Goal: Transaction & Acquisition: Book appointment/travel/reservation

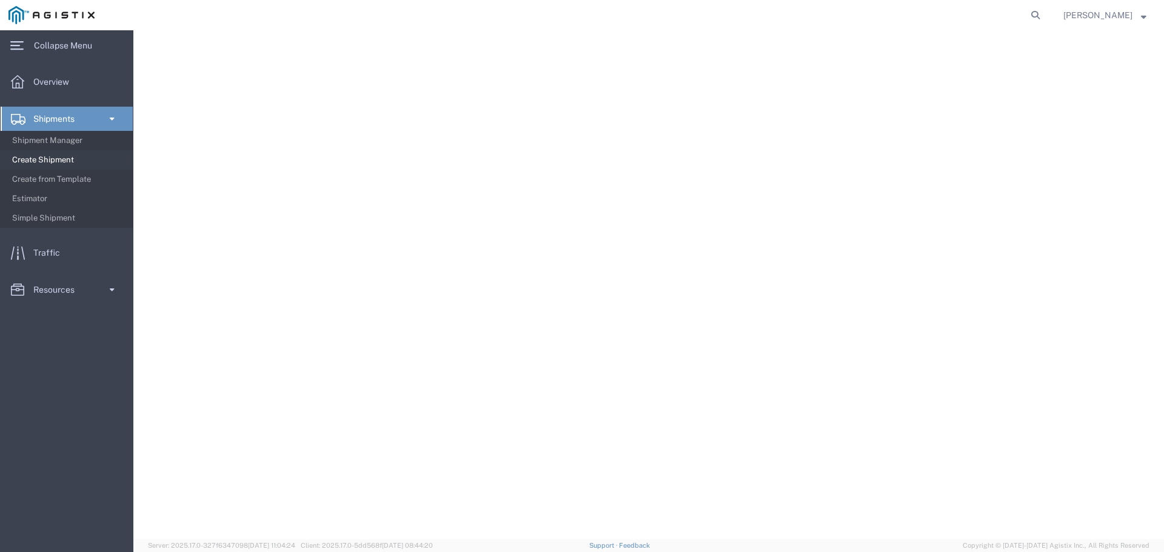
select select "103127"
select select "36051"
select select
select select "[GEOGRAPHIC_DATA]"
select select
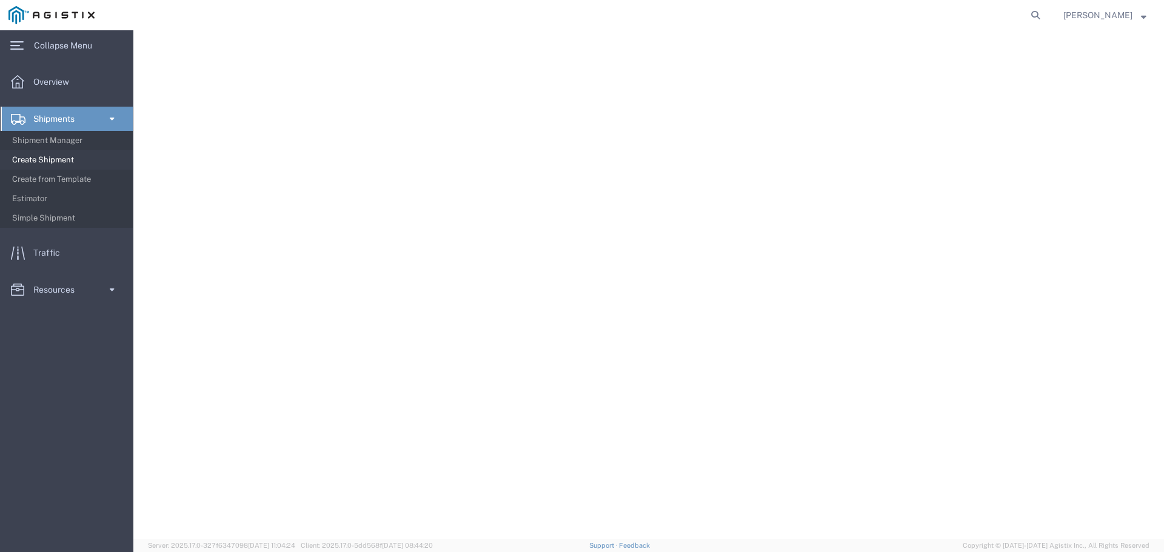
select select "CA"
select select "LTL"
select select "STTR"
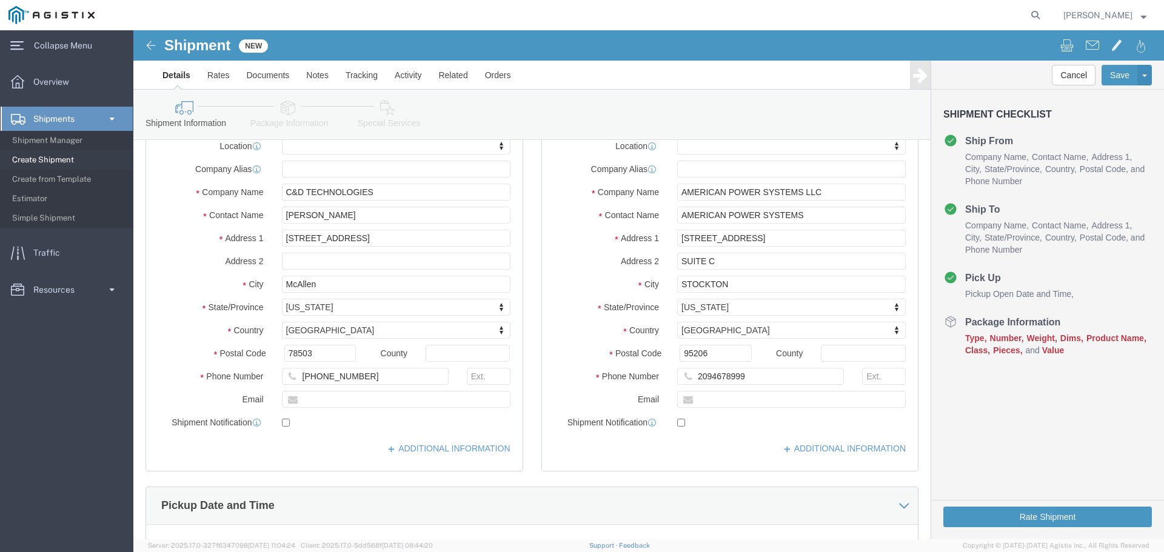
scroll to position [146, 0]
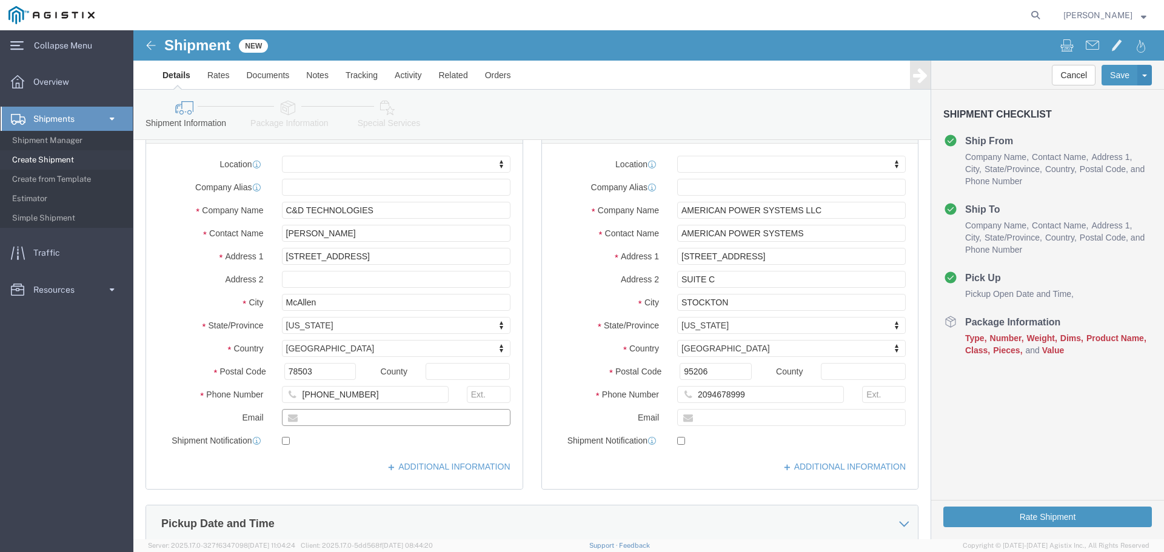
click input "text"
type input "[EMAIL_ADDRESS][DOMAIN_NAME]"
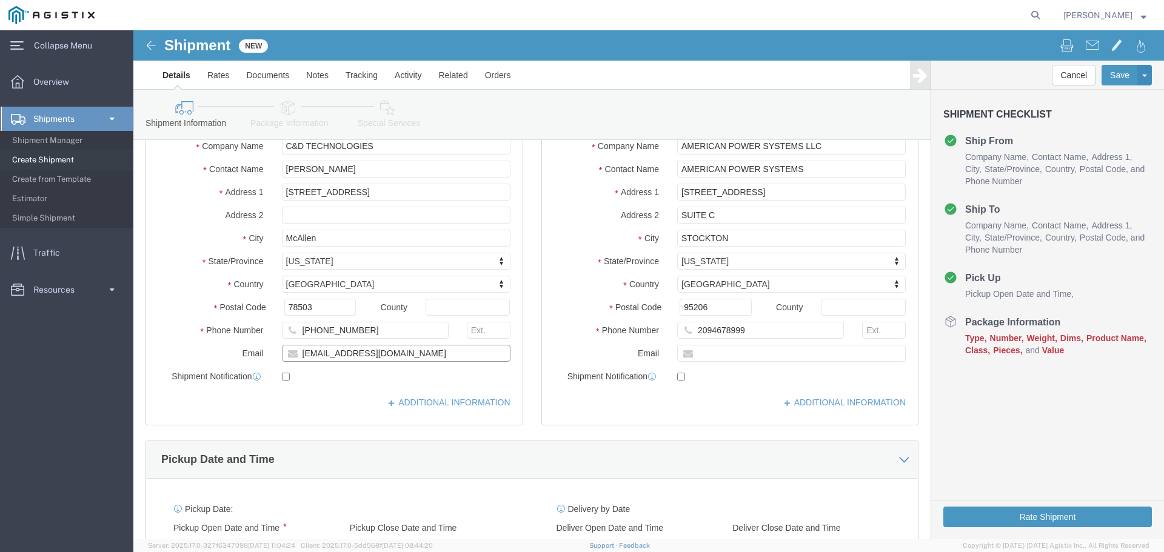
scroll to position [267, 0]
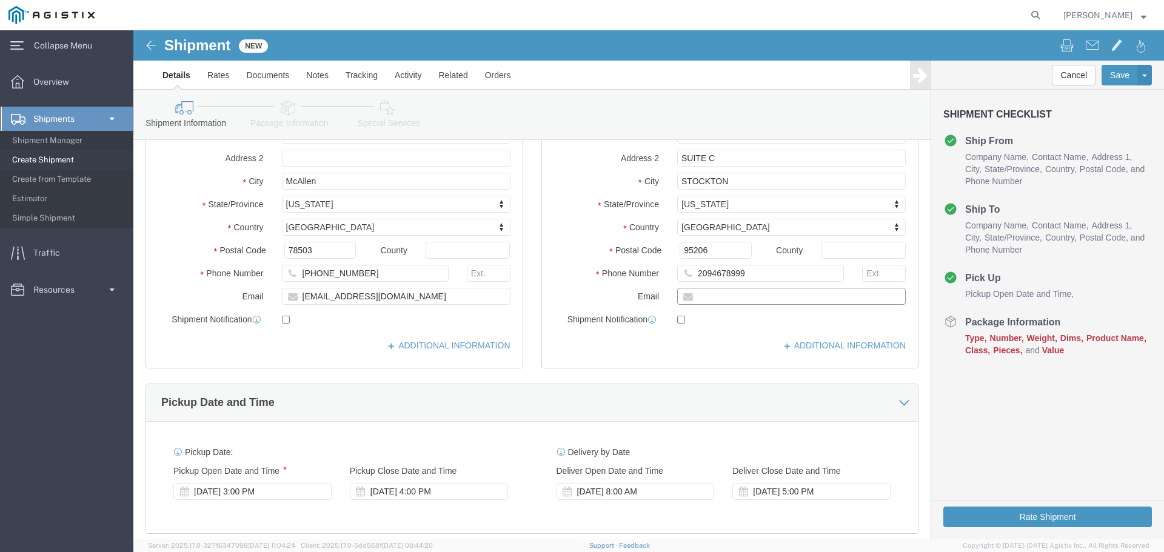
click input "text"
click div "Location My Profile Location (OBSOLETE) [PERSON_NAME] SC - GC TRAILER (OBSOLETE…"
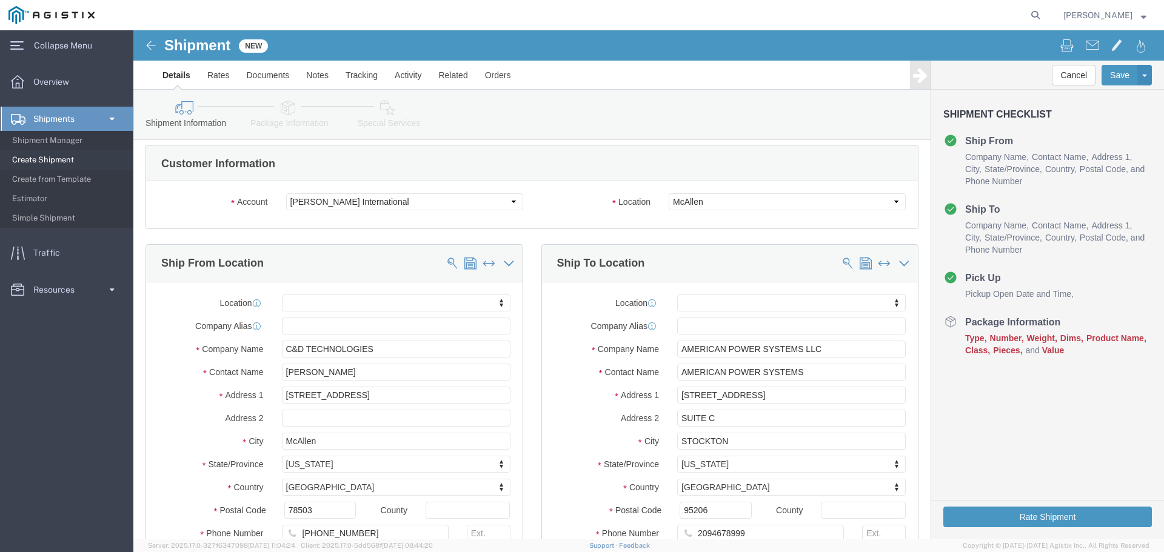
scroll to position [0, 0]
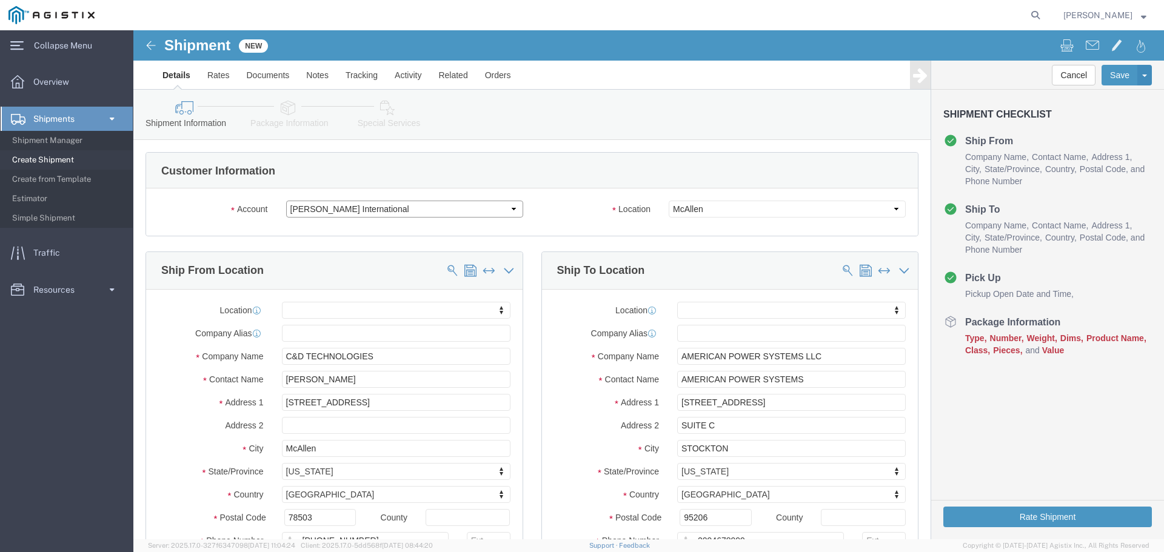
click select "Select PG&E [PERSON_NAME] International"
select select "9596"
click select "Select PG&E [PERSON_NAME] International"
select select
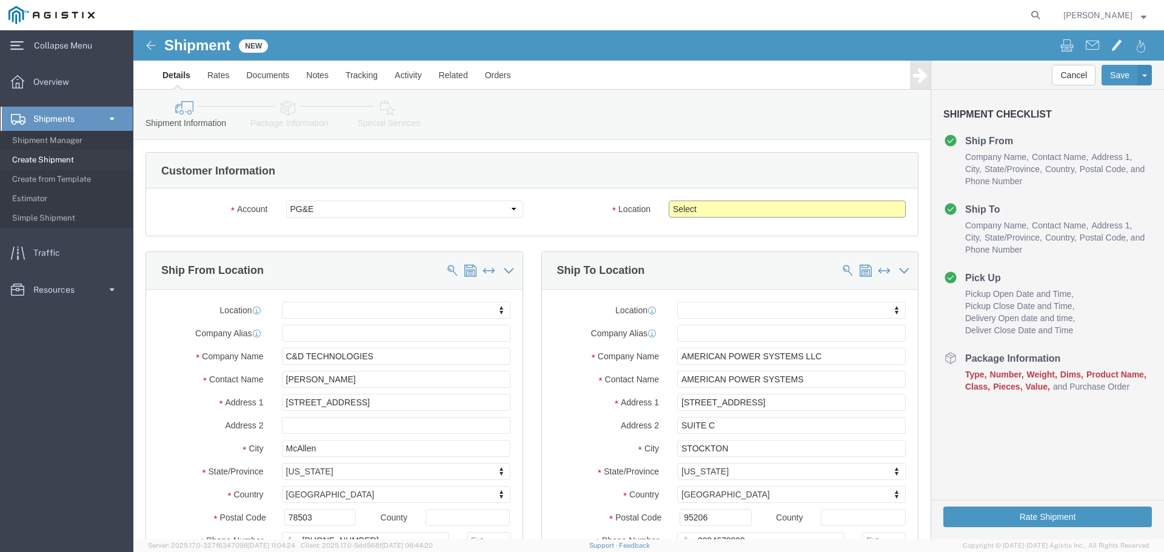
click select "Select All Others [GEOGRAPHIC_DATA] [GEOGRAPHIC_DATA] [GEOGRAPHIC_DATA] [GEOGRA…"
select select "23082"
click select "Select All Others [GEOGRAPHIC_DATA] [GEOGRAPHIC_DATA] [GEOGRAPHIC_DATA] [GEOGRA…"
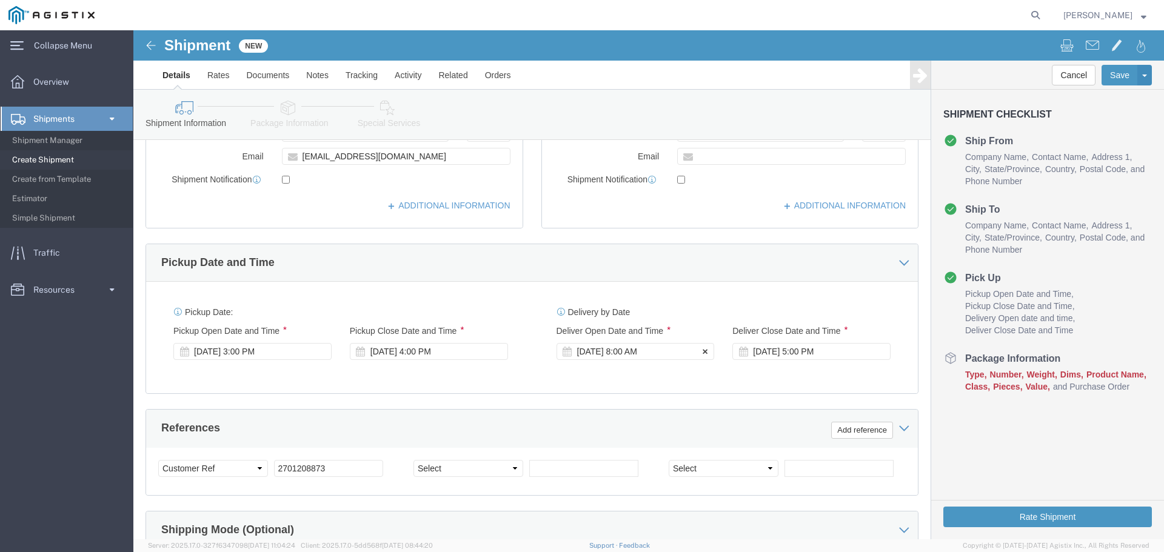
scroll to position [424, 0]
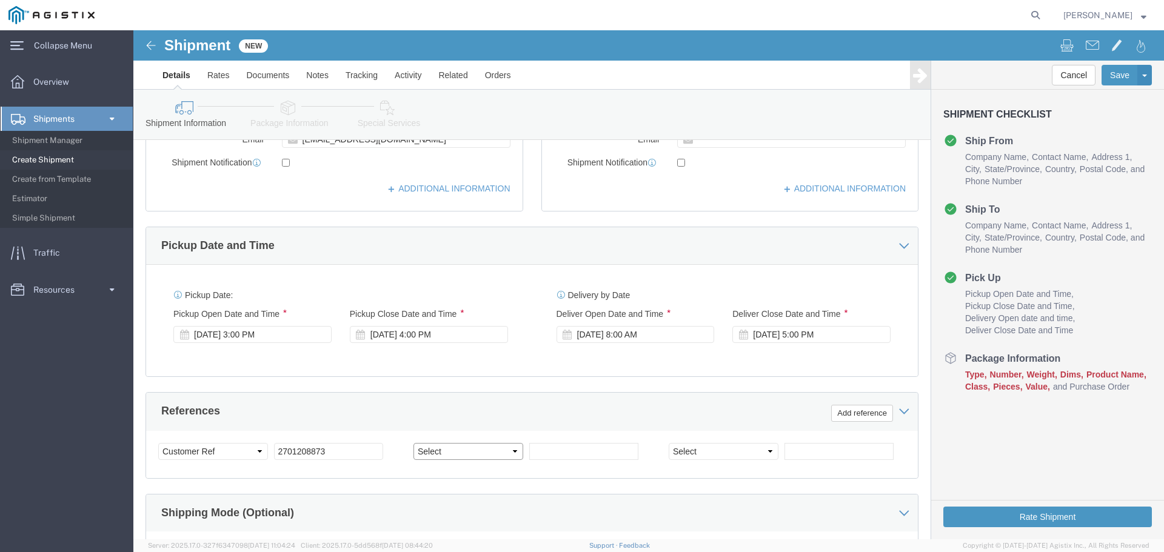
click select "Select Account Type Activity ID Airline Appointment Number ASN Batch Request # …"
select select "ORDERNUM"
click select "Select Account Type Activity ID Airline Appointment Number ASN Batch Request # …"
click input "text"
type input "60018401"
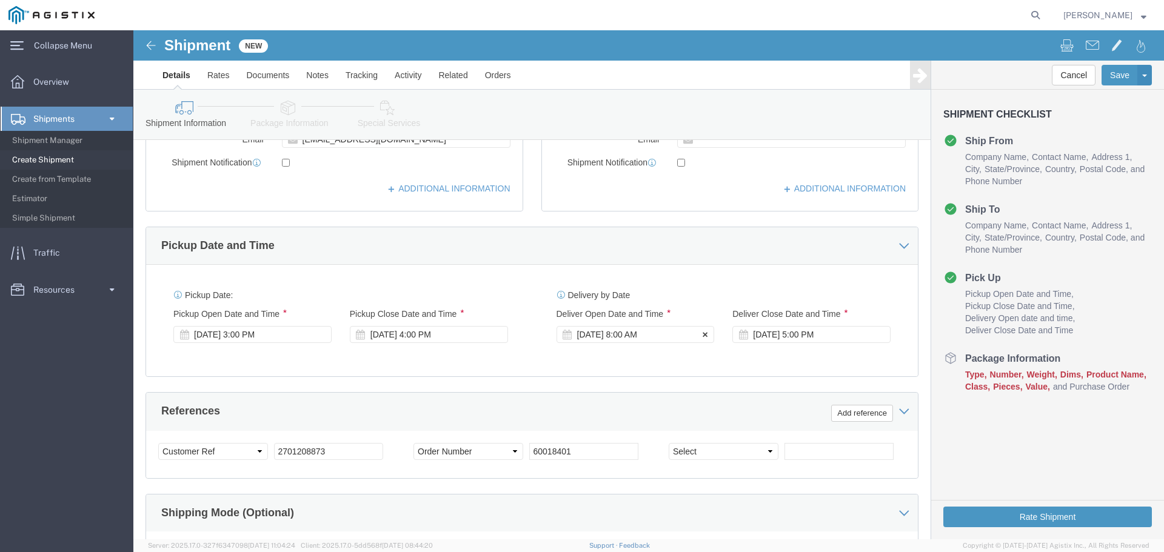
click div "[DATE] 8:00 AM"
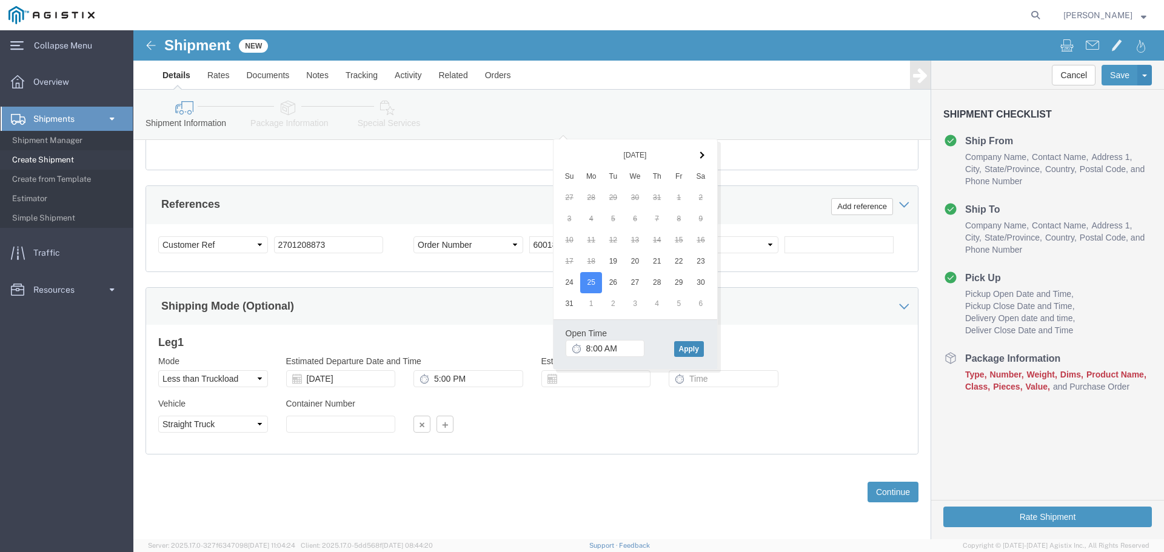
click button "Apply"
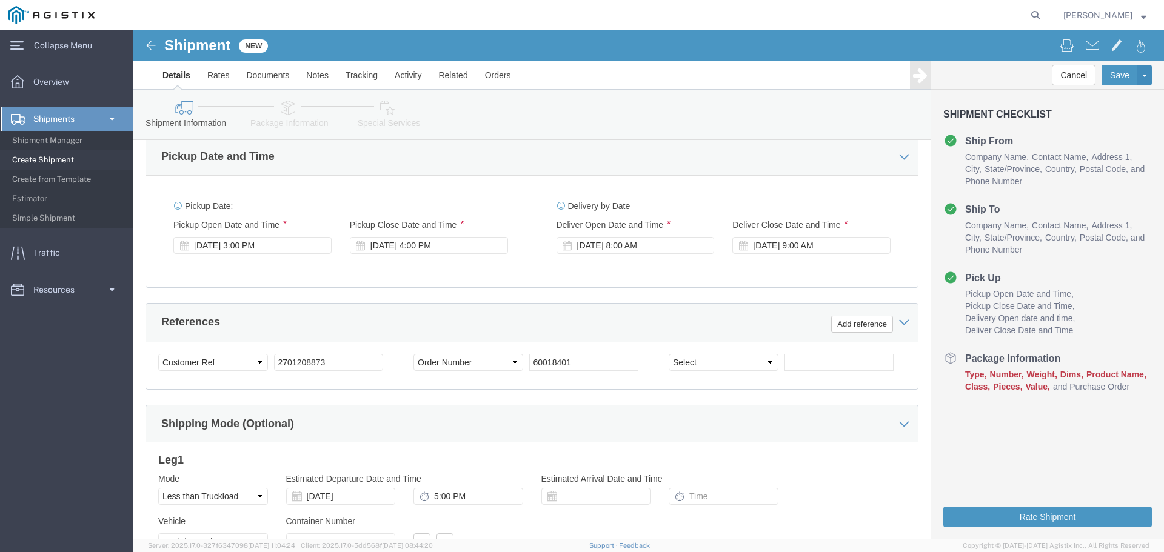
scroll to position [510, 0]
click div "[DATE] 9:00 AM"
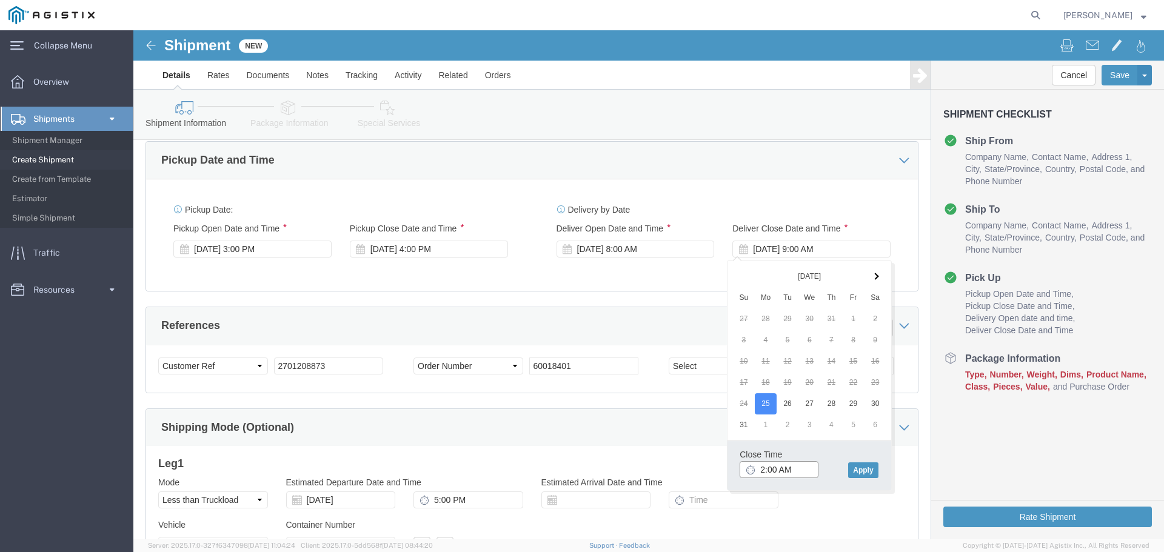
click input "2:00 AM"
type input "2:00 PM"
click button "Apply"
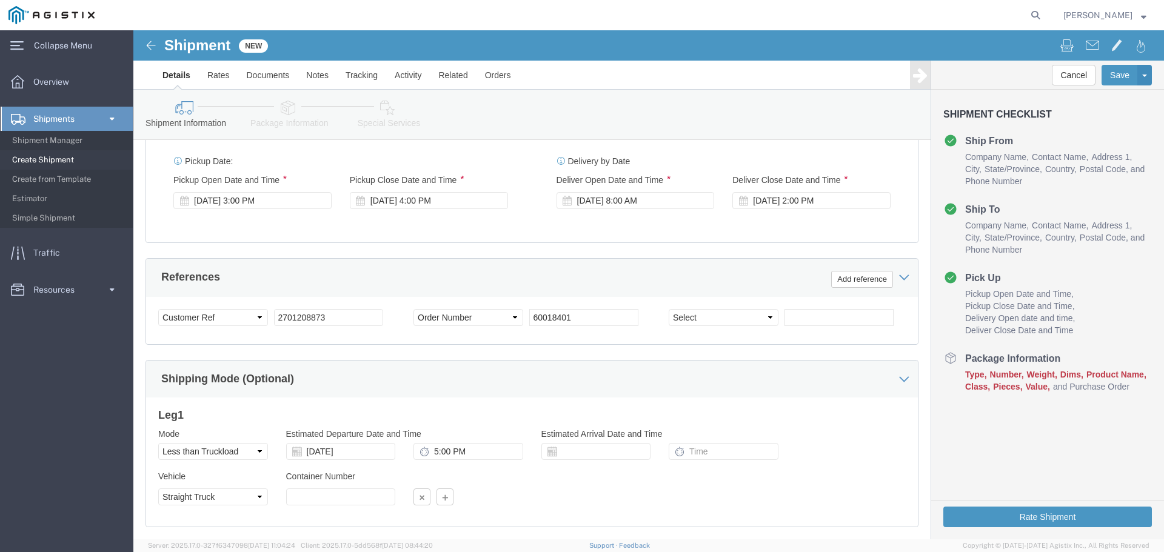
scroll to position [631, 0]
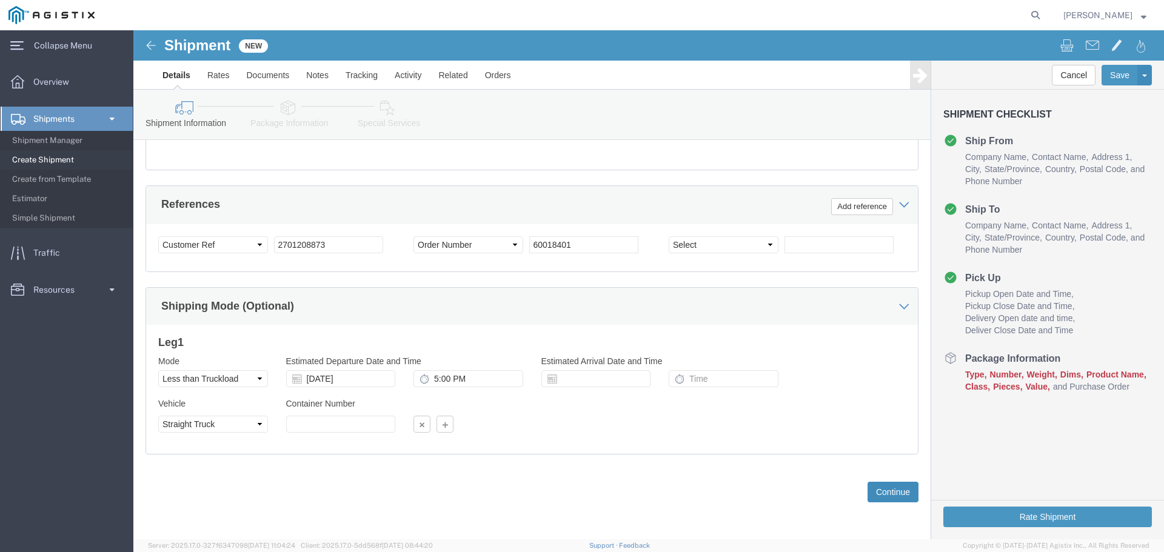
click button "Continue"
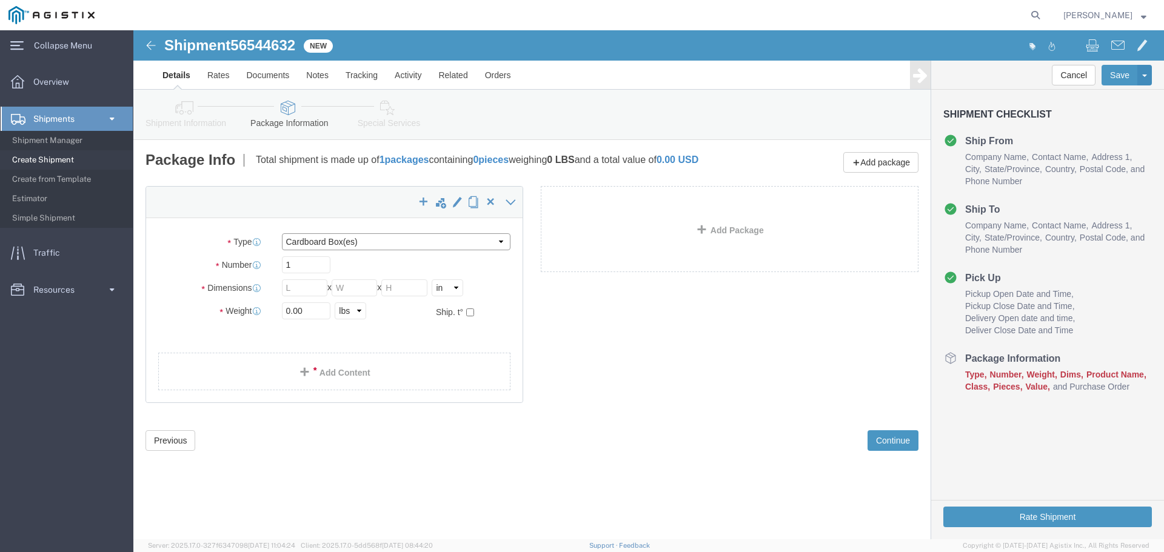
click select "Select Bulk Bundle(s) Cardboard Box(es) Carton(s) Crate(s) Drum(s) (Fiberboard)…"
select select "PSNS"
click select "Select Bulk Bundle(s) Cardboard Box(es) Carton(s) Crate(s) Drum(s) (Fiberboard)…"
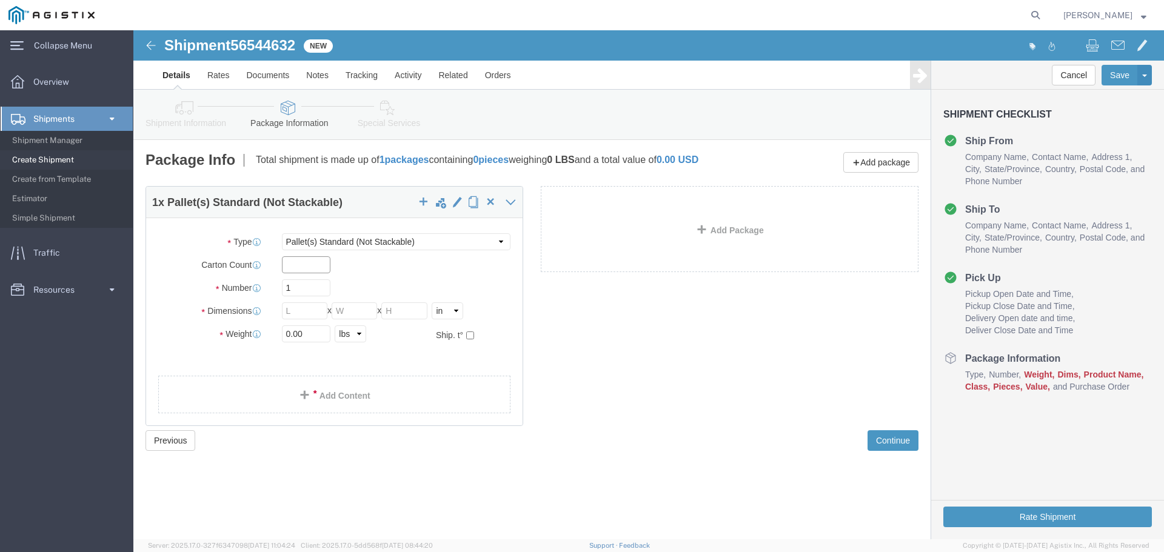
click input "text"
type input "1"
click input "1"
click input "text"
type input "30"
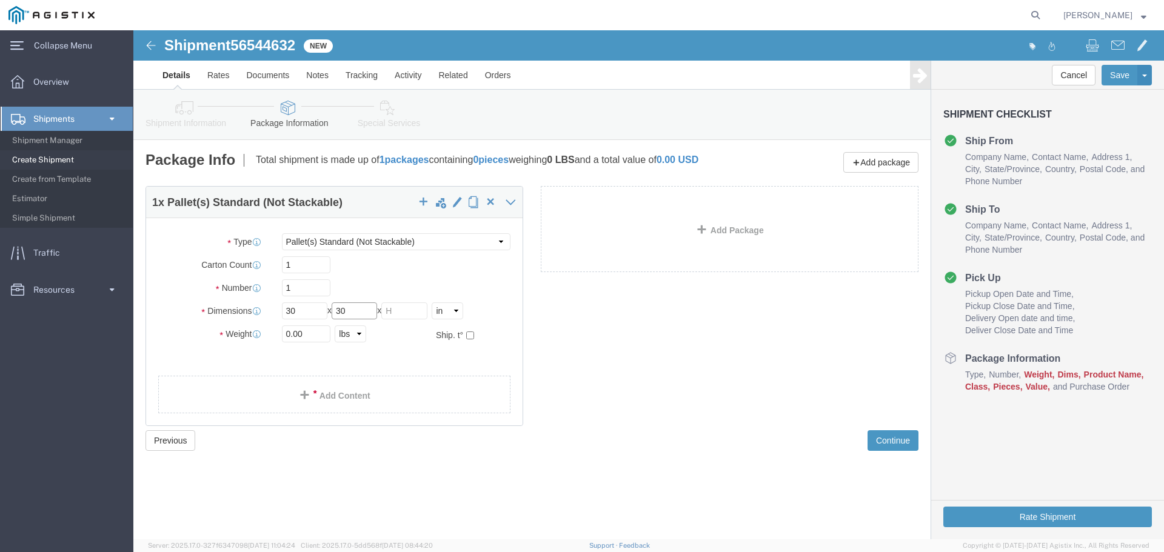
type input "30"
type input "52"
drag, startPoint x: 159, startPoint y: 309, endPoint x: 98, endPoint y: 312, distance: 60.7
click div "Weight 0.00 Select kgs lbs Ship. t°"
type input "2185"
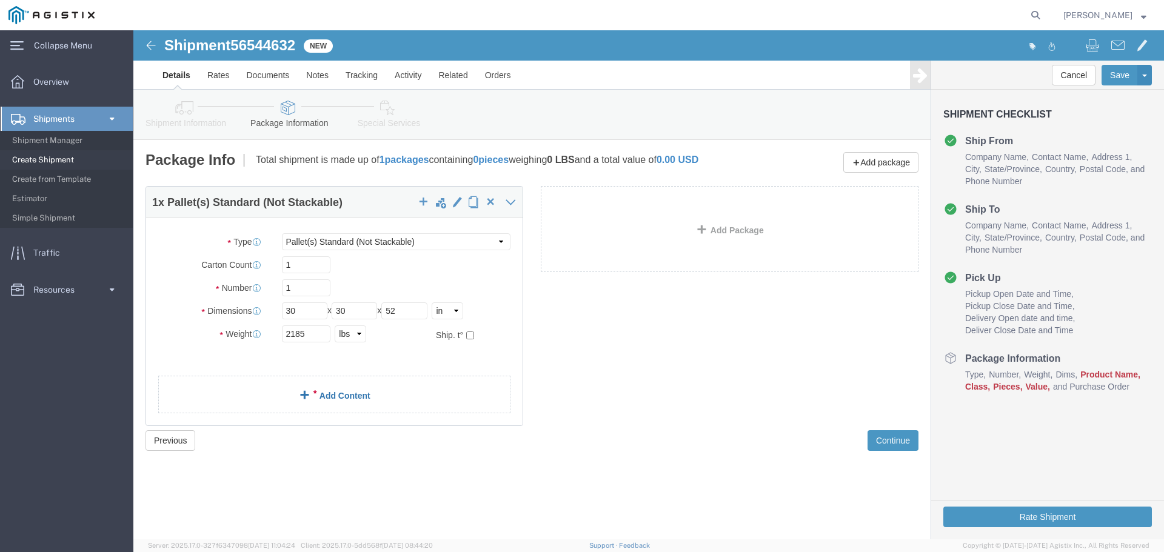
click link "Add Content"
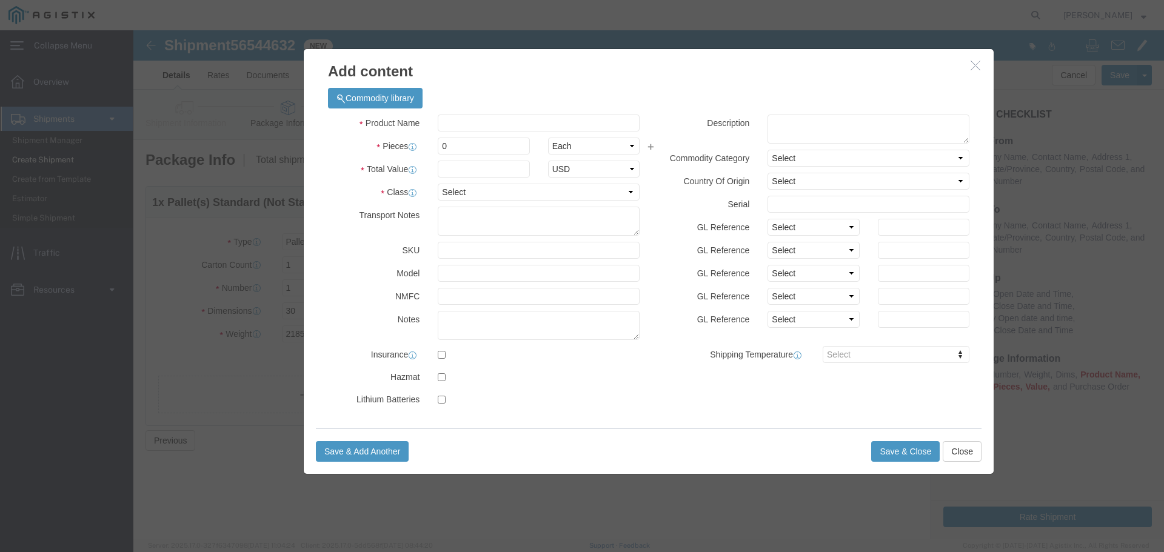
click div "Product Name Pieces 0 Select Bag Barrels 100Board Feet Bottle Box Blister Pack …"
click input "text"
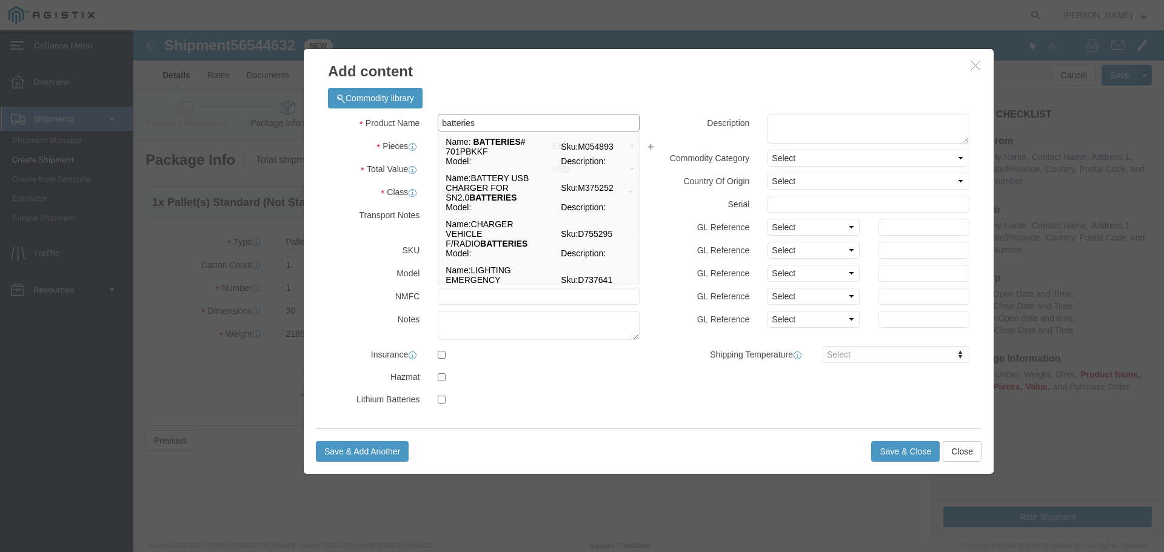
type input "batteries"
click textarea
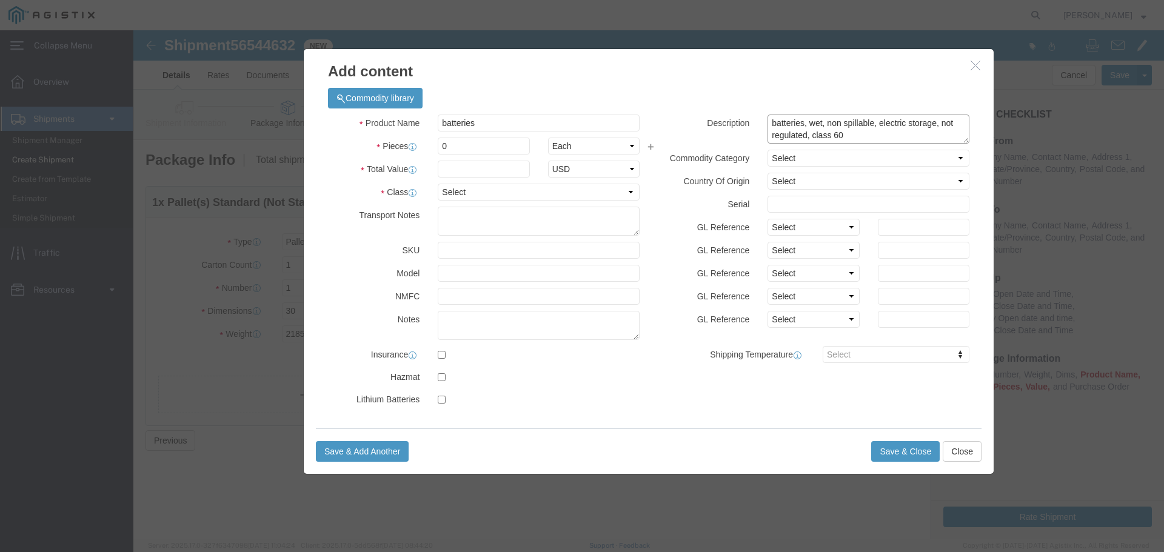
type textarea "batteries, wet, non spillable, electric storage, not regulated, class 60"
drag, startPoint x: 330, startPoint y: 118, endPoint x: 296, endPoint y: 116, distance: 34.0
click div "0"
type input "1"
click input "text"
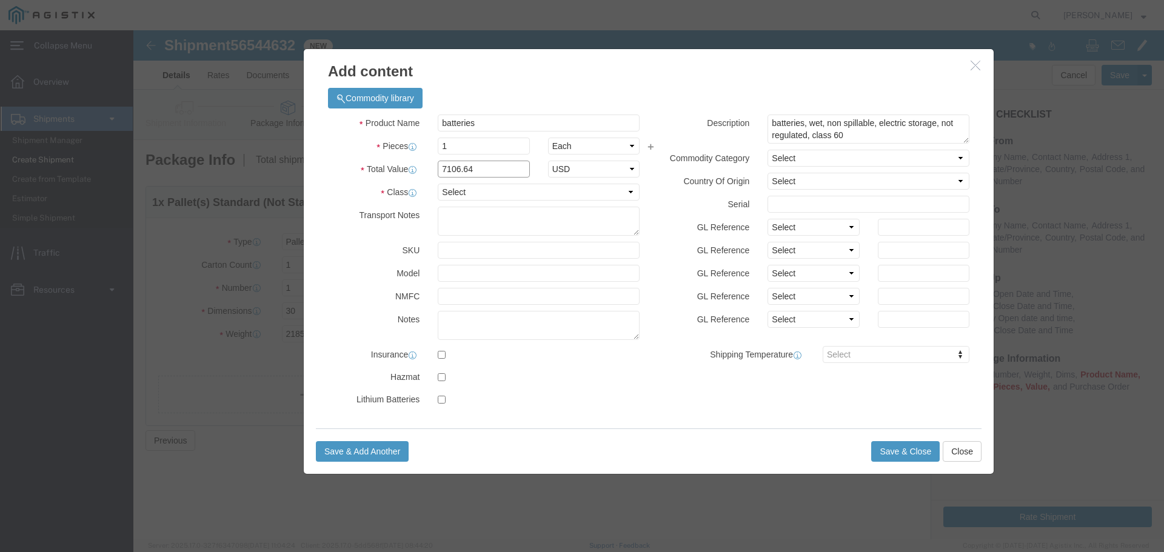
type input "7106.64"
click select "Select 50 55 60 65 70 85 92.5 100 125 175 250 300 400"
select select "60"
click select "Select 50 55 60 65 70 85 92.5 100 125 175 250 300 400"
click button "Save & Close"
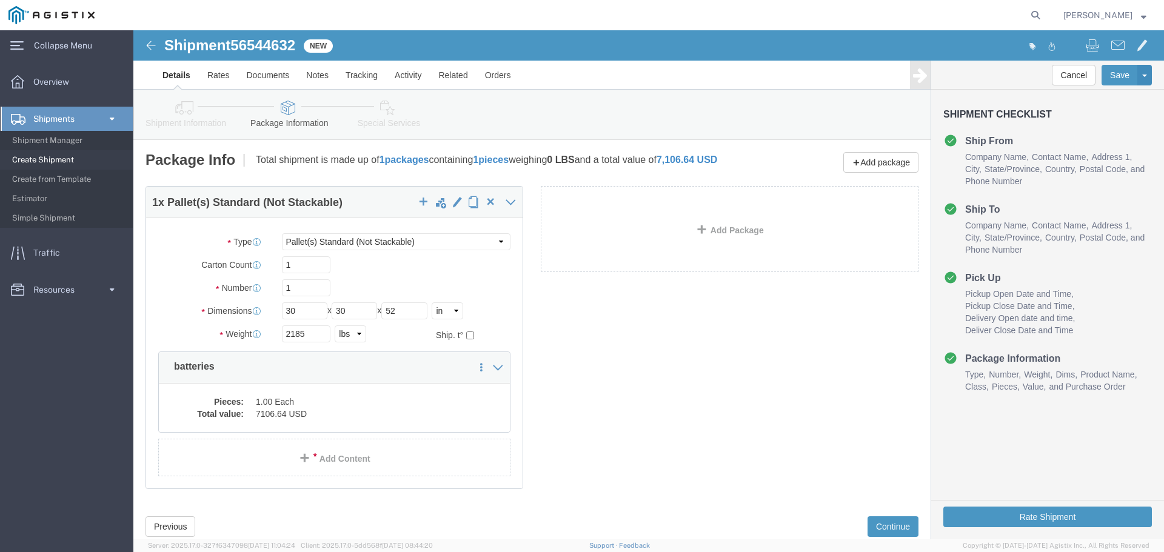
scroll to position [43, 0]
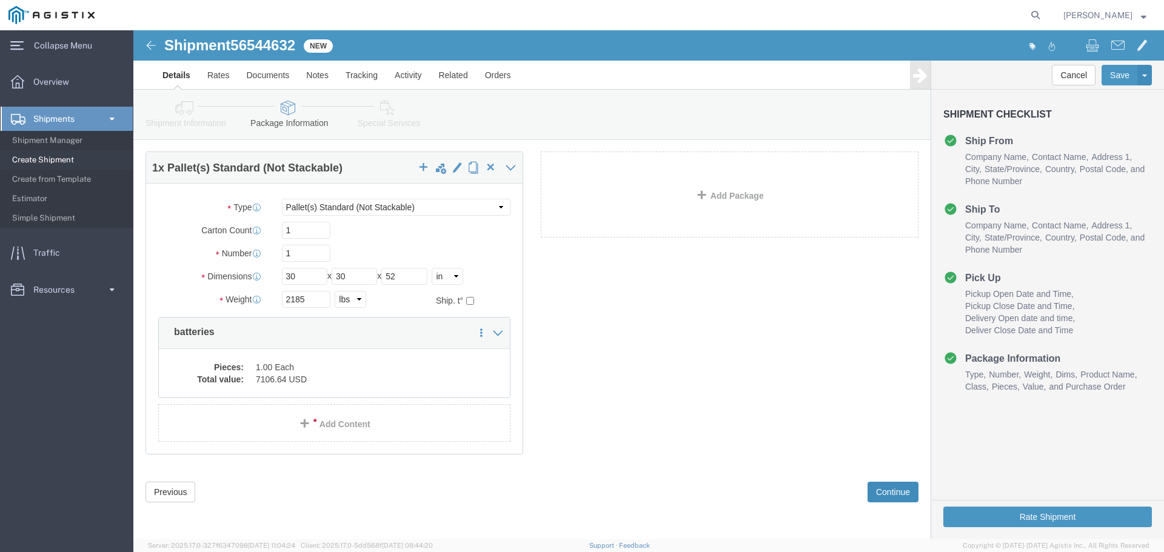
click button "Continue"
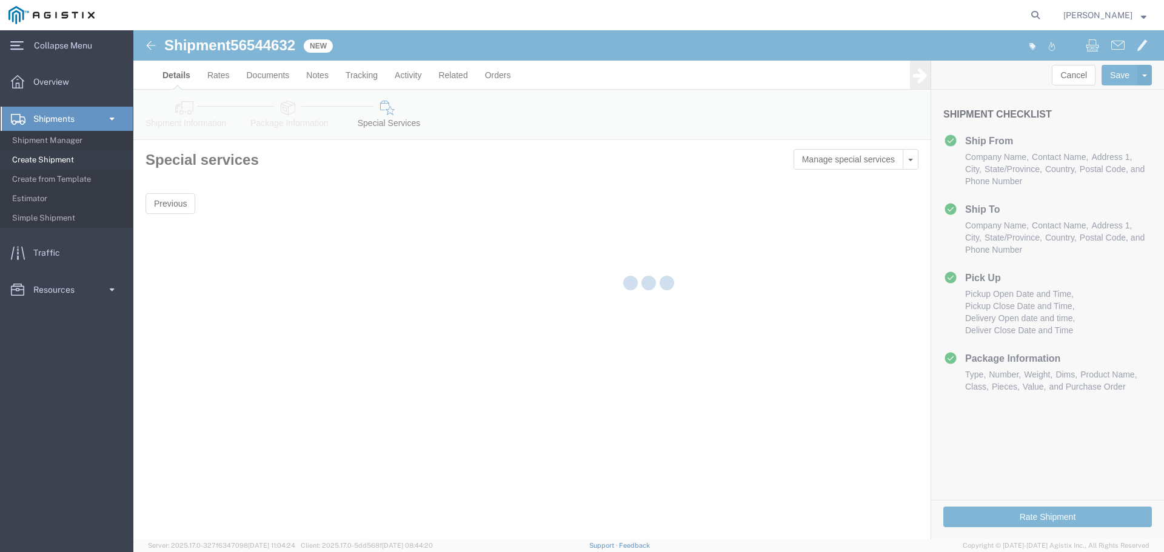
scroll to position [0, 0]
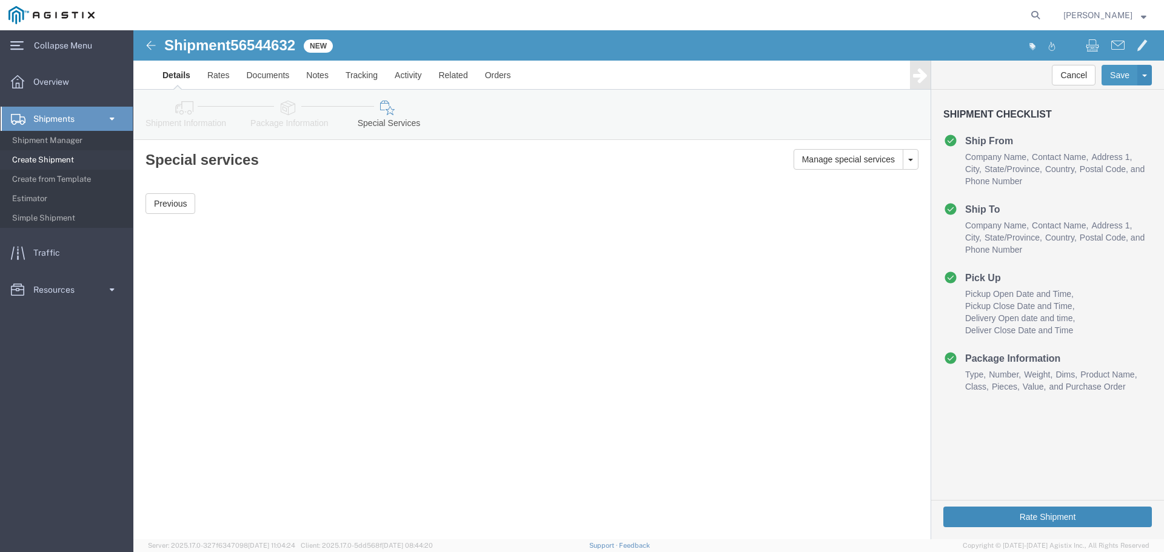
click button "Rate Shipment"
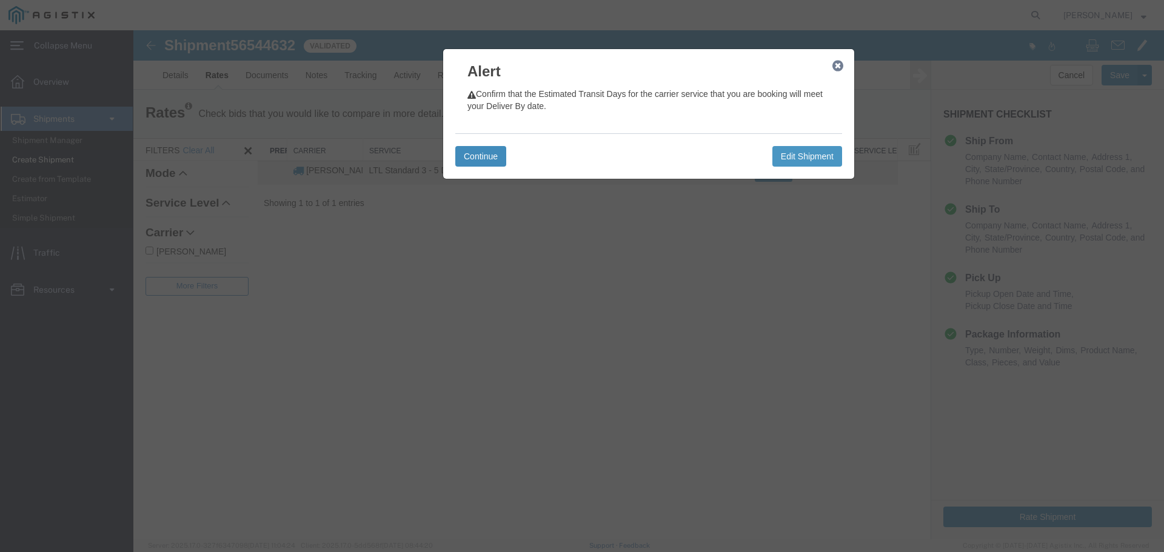
click at [478, 159] on button "Continue" at bounding box center [480, 156] width 51 height 21
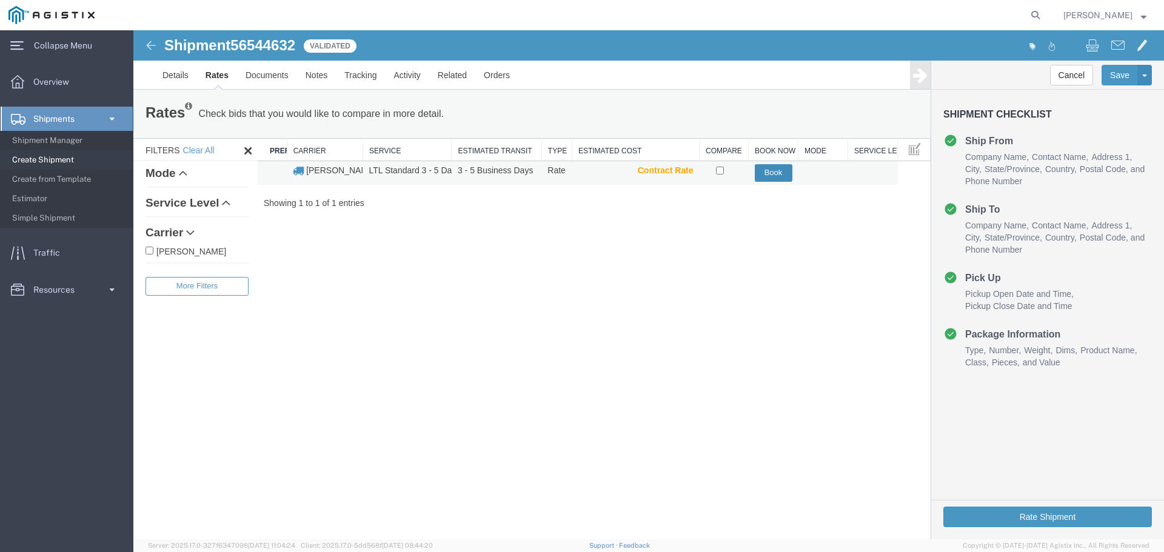
click at [781, 168] on button "Book" at bounding box center [774, 173] width 38 height 18
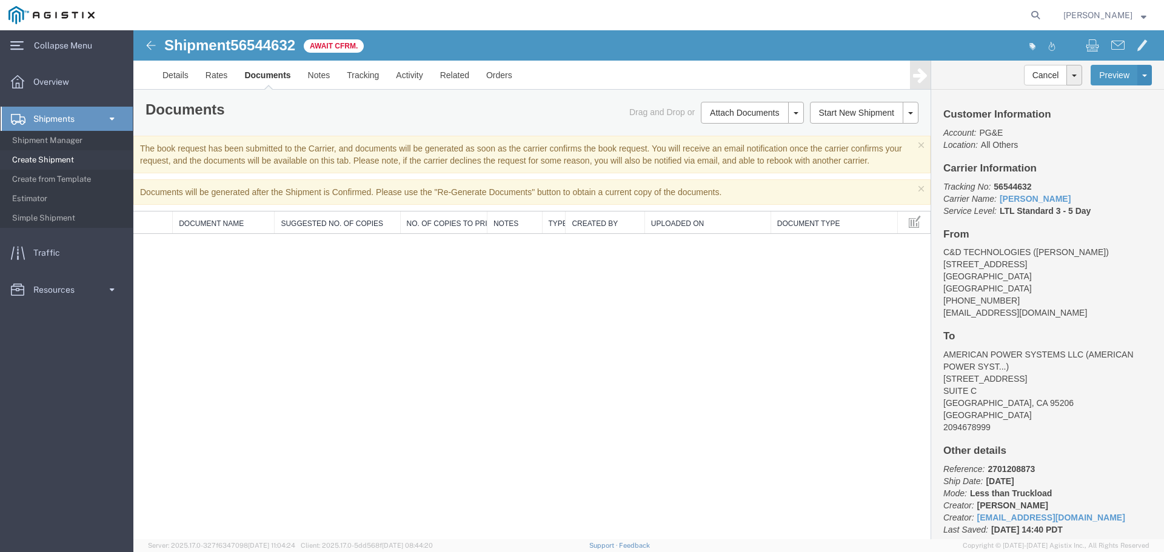
click at [1144, 19] on span "[PERSON_NAME]" at bounding box center [1104, 14] width 83 height 13
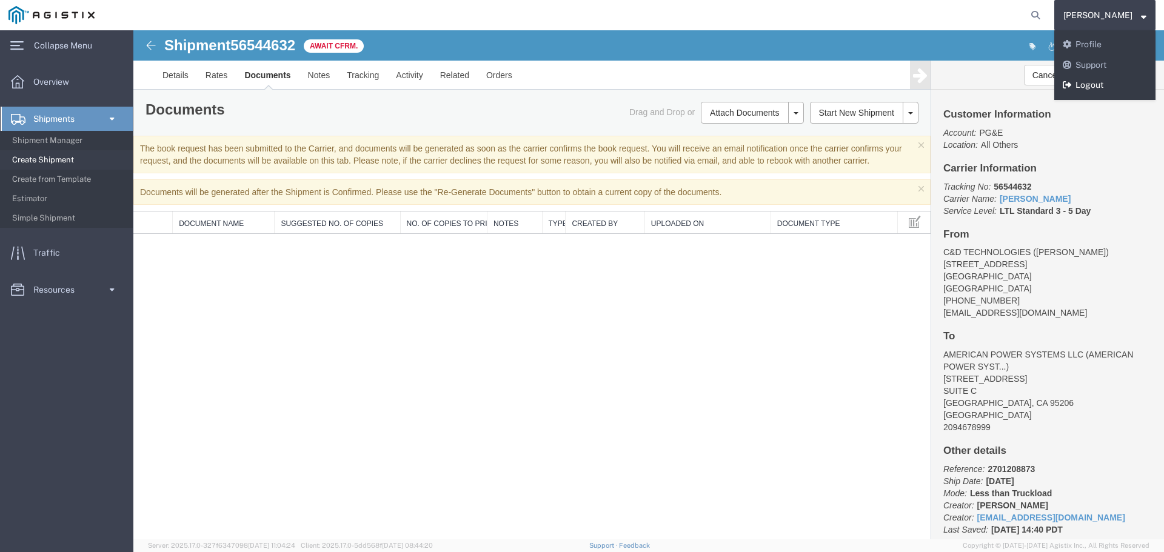
click at [1116, 83] on link "Logout" at bounding box center [1104, 85] width 101 height 21
